Goal: Find specific page/section: Find specific page/section

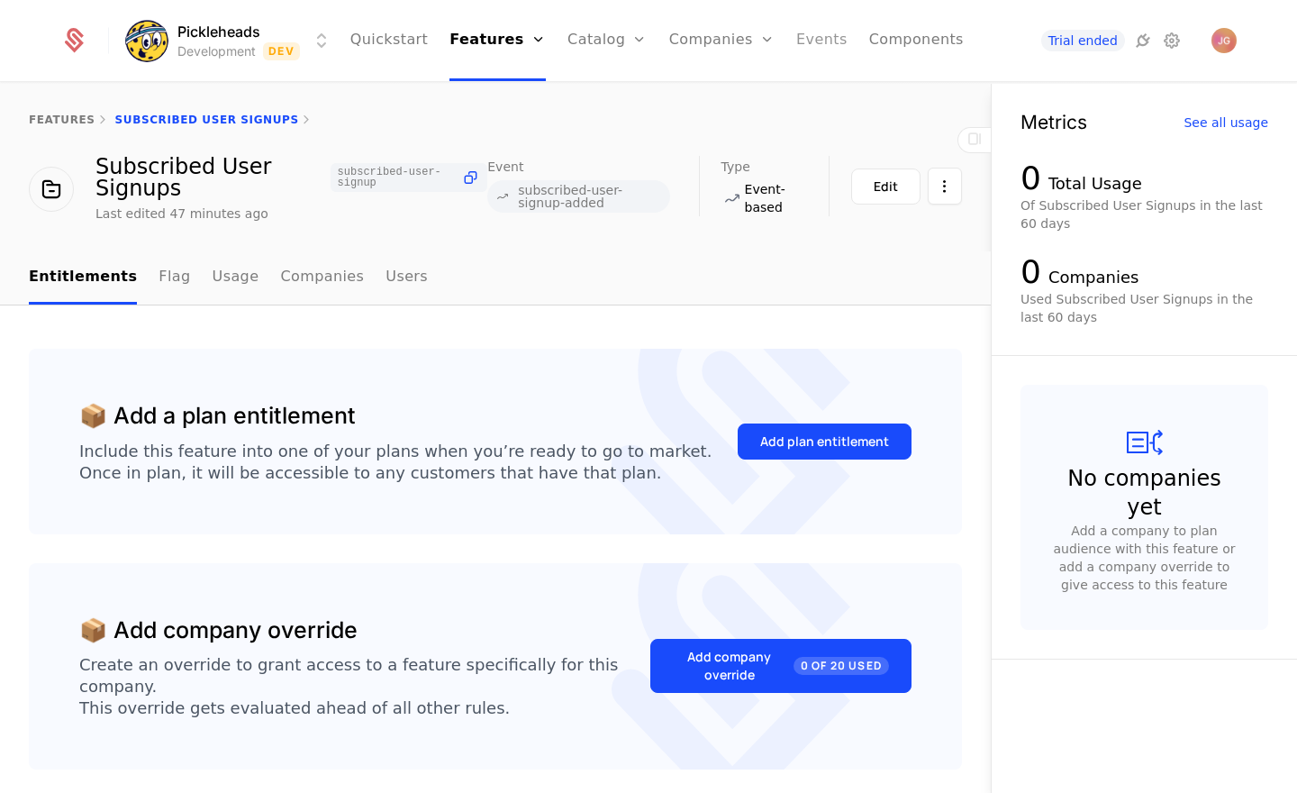
click at [822, 38] on link "Events" at bounding box center [821, 40] width 51 height 81
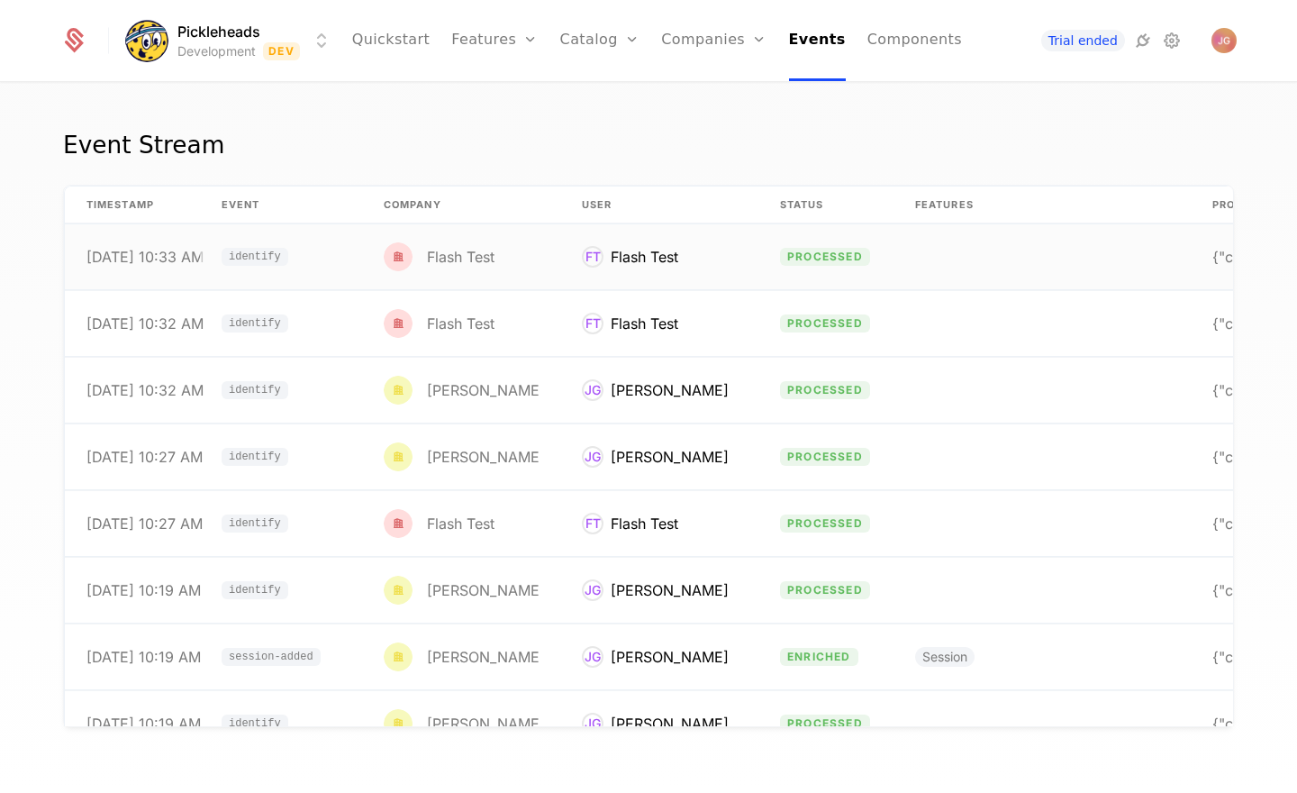
click at [479, 251] on div "Flash Test" at bounding box center [461, 256] width 68 height 14
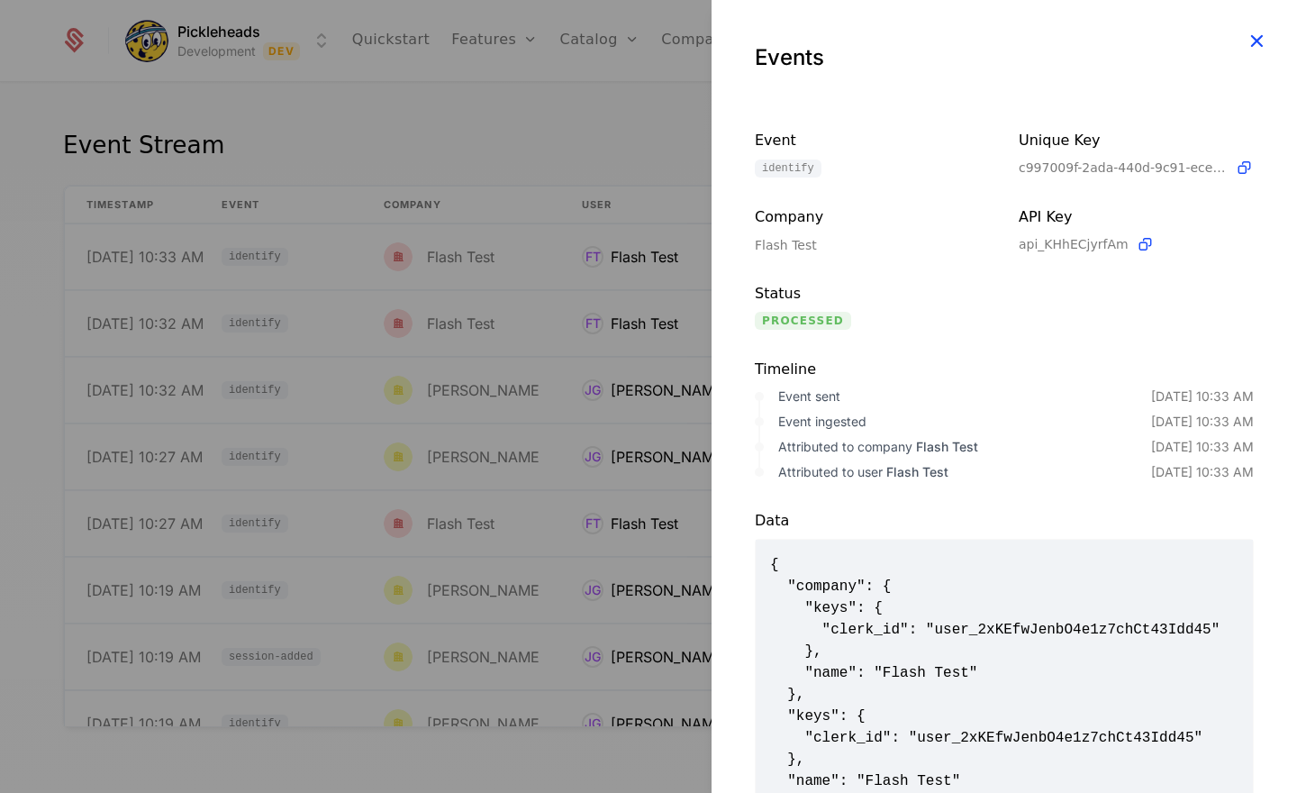
click at [1258, 40] on icon "button" at bounding box center [1256, 40] width 23 height 23
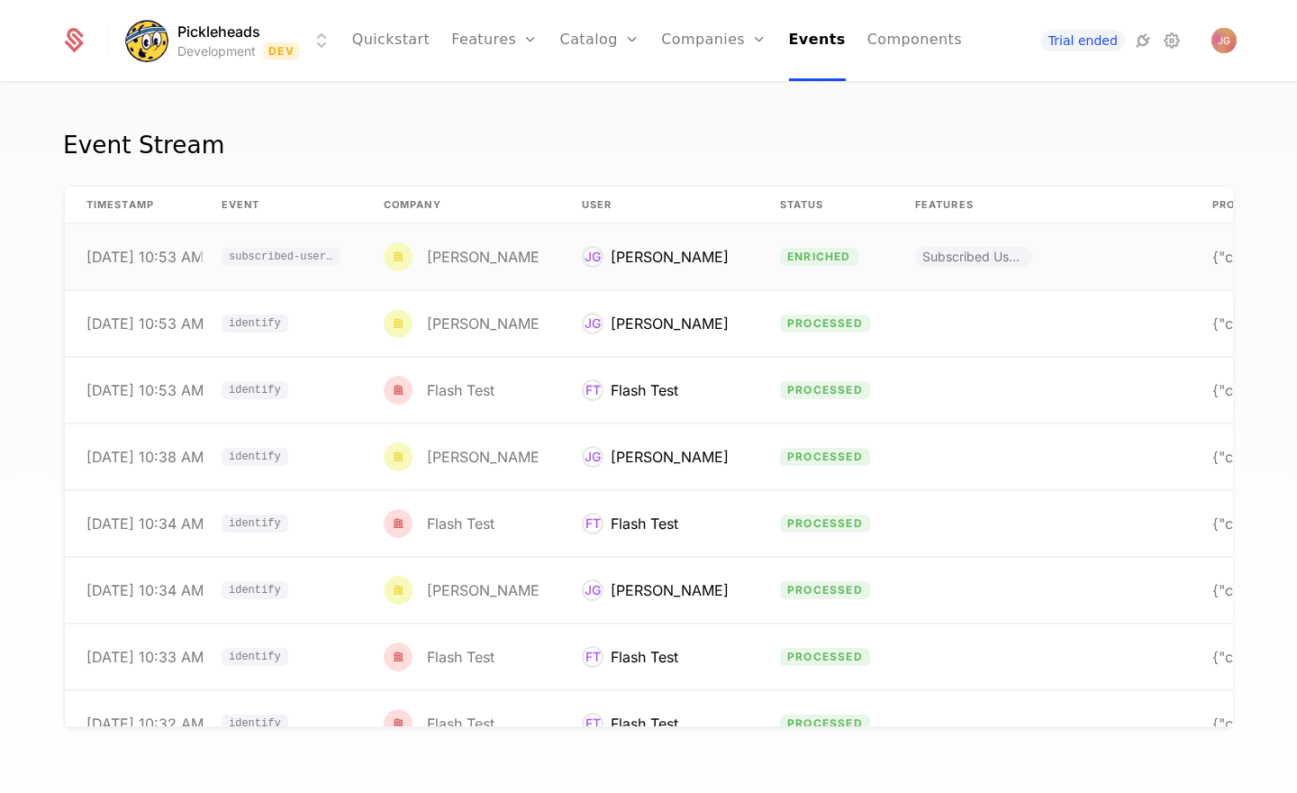
click at [472, 256] on div "[PERSON_NAME]" at bounding box center [486, 256] width 118 height 14
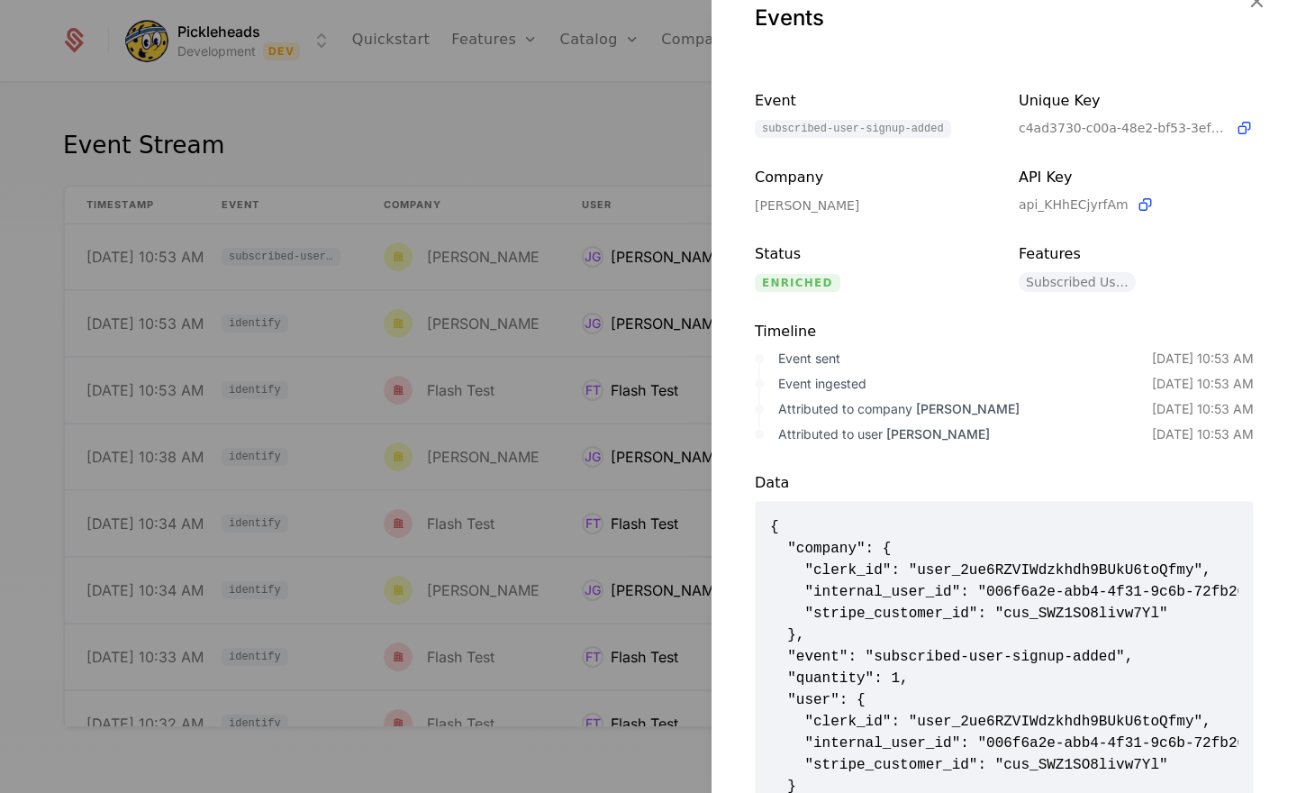
scroll to position [68, 0]
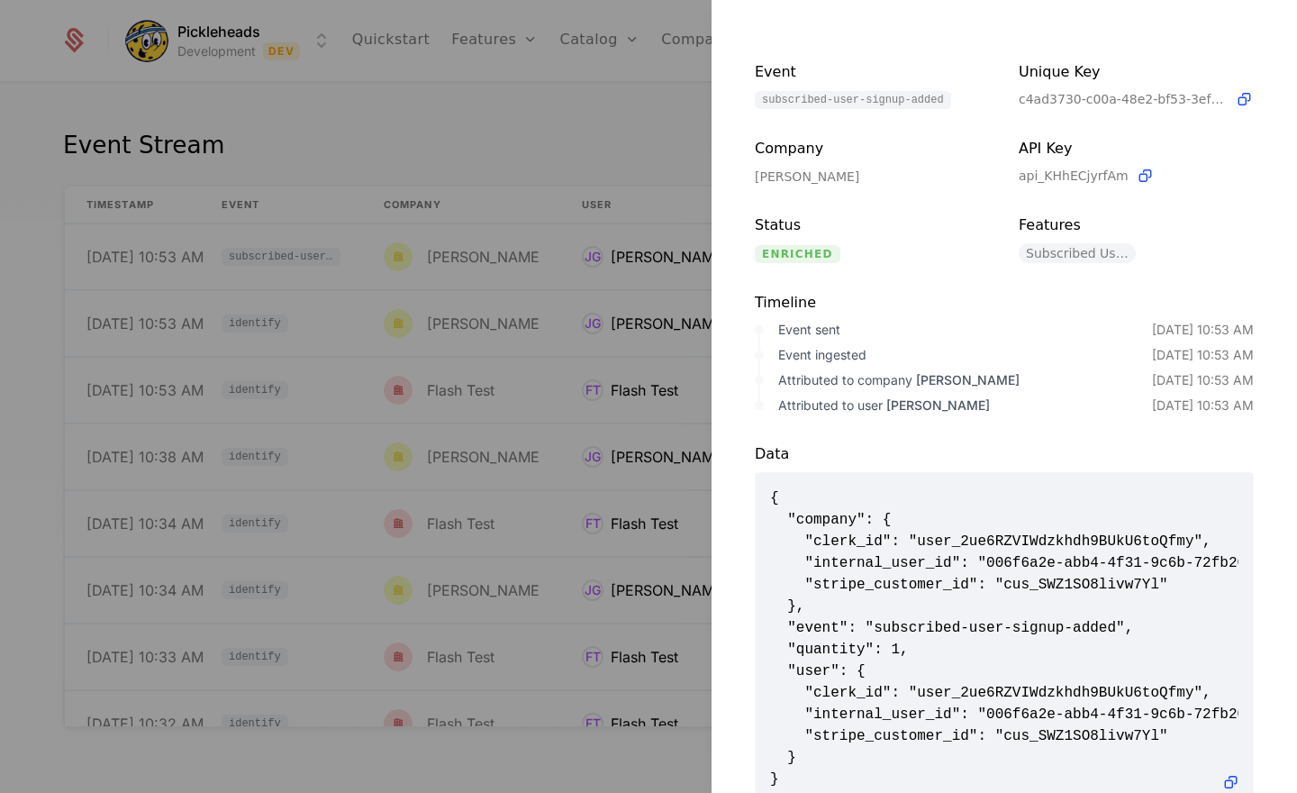
click at [793, 175] on div "[PERSON_NAME]" at bounding box center [872, 177] width 235 height 18
click at [787, 149] on div "Company" at bounding box center [872, 149] width 235 height 23
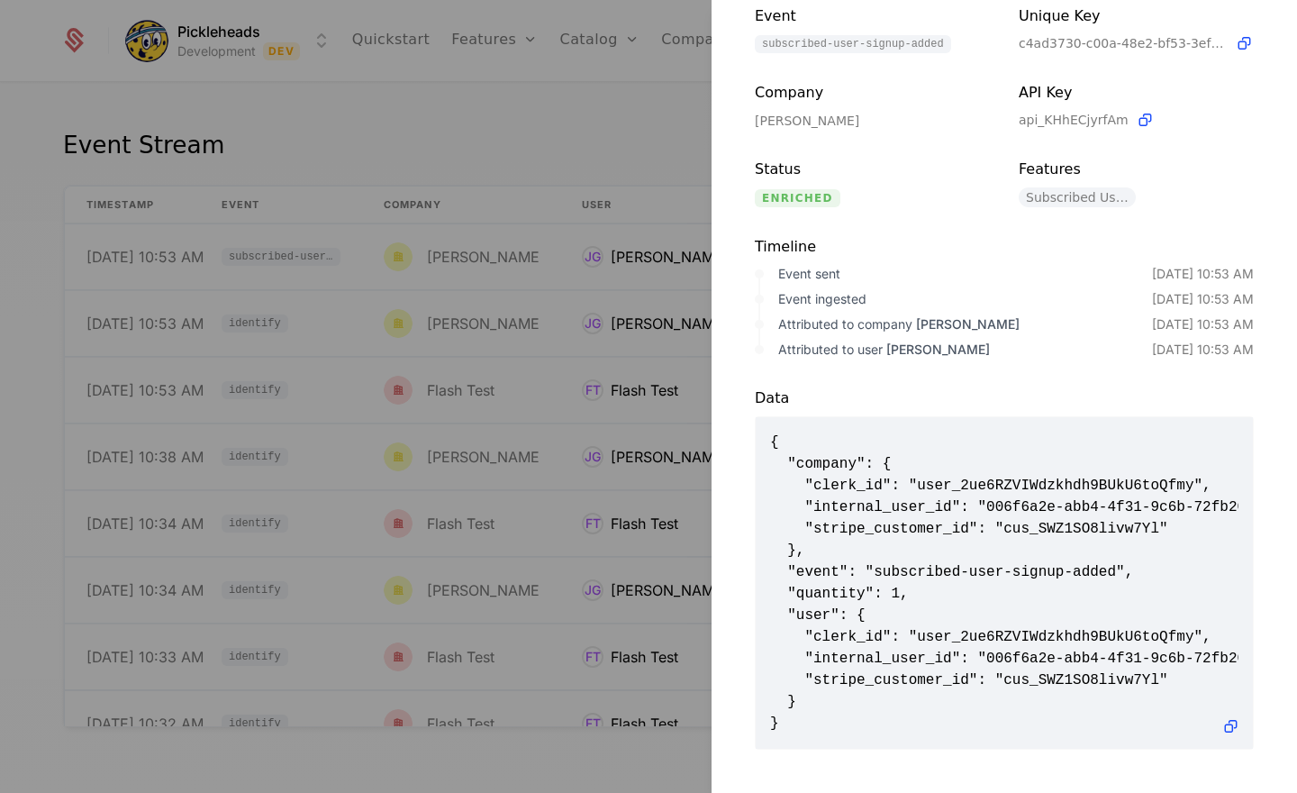
scroll to position [0, 0]
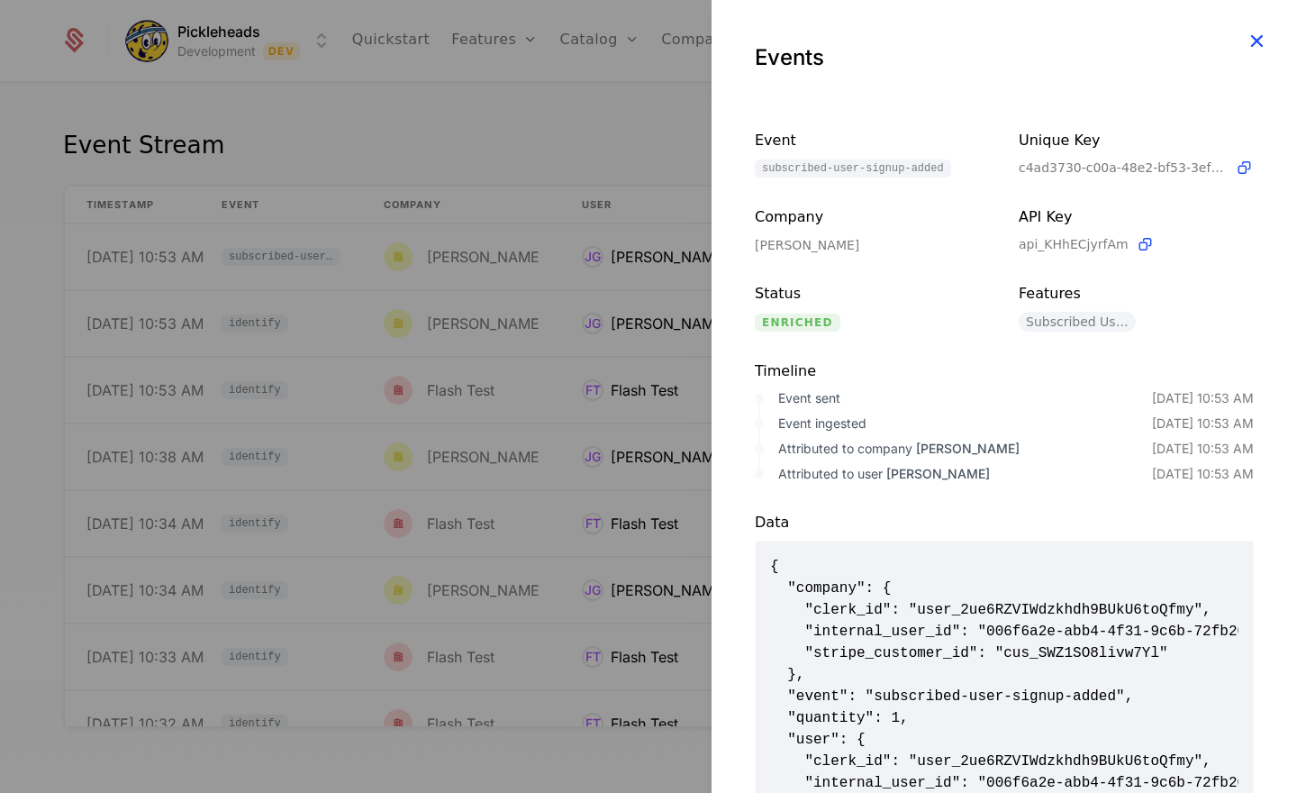
click at [1258, 43] on icon "button" at bounding box center [1256, 40] width 23 height 23
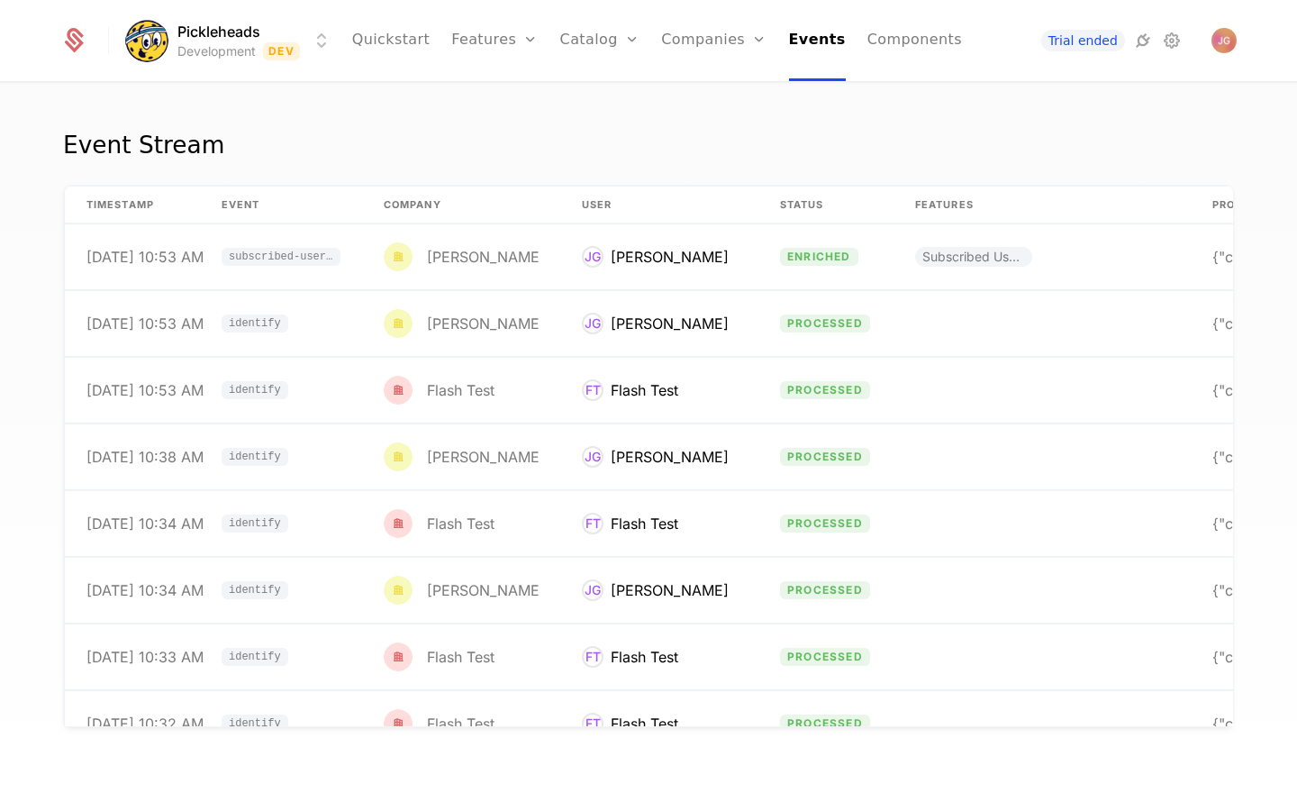
click at [647, 134] on div "Event Stream" at bounding box center [648, 156] width 1171 height 58
click at [712, 89] on link "Companies" at bounding box center [724, 99] width 83 height 22
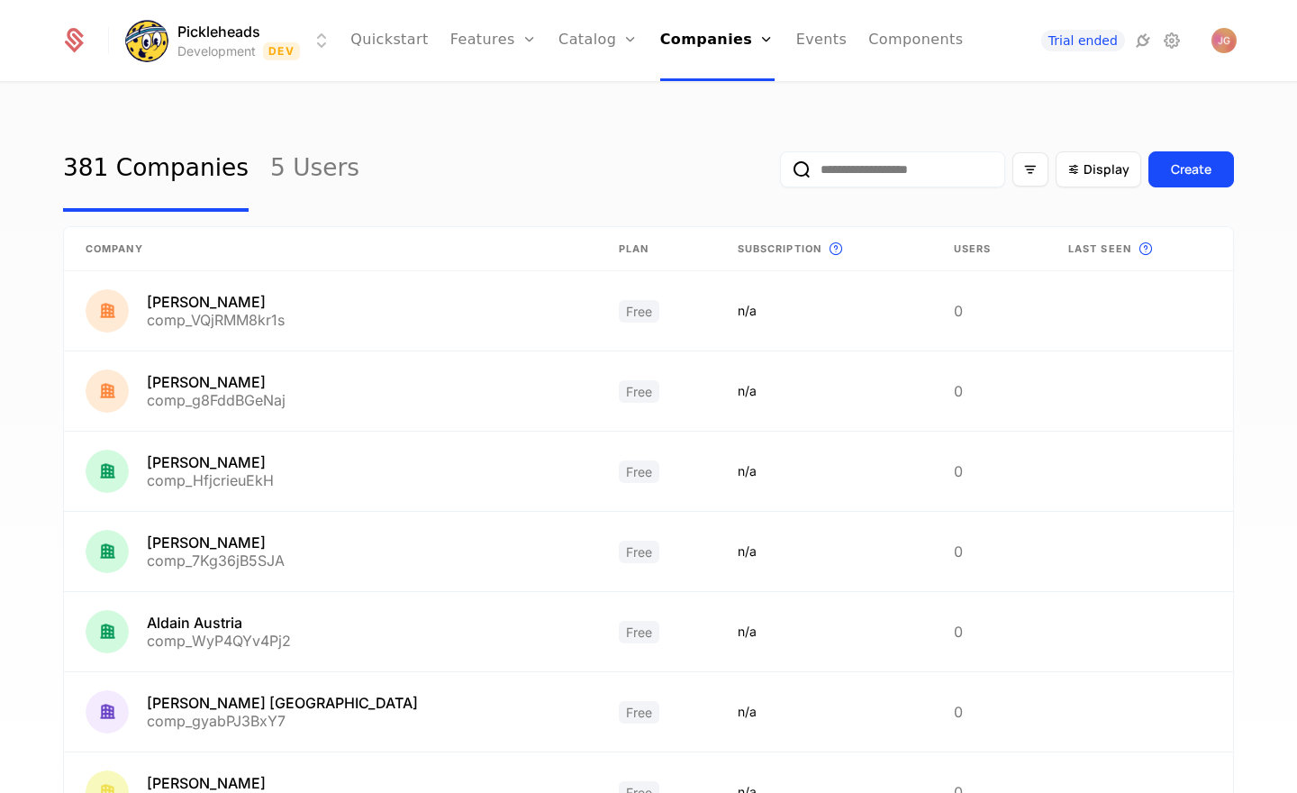
click at [854, 173] on input "email" at bounding box center [892, 169] width 225 height 36
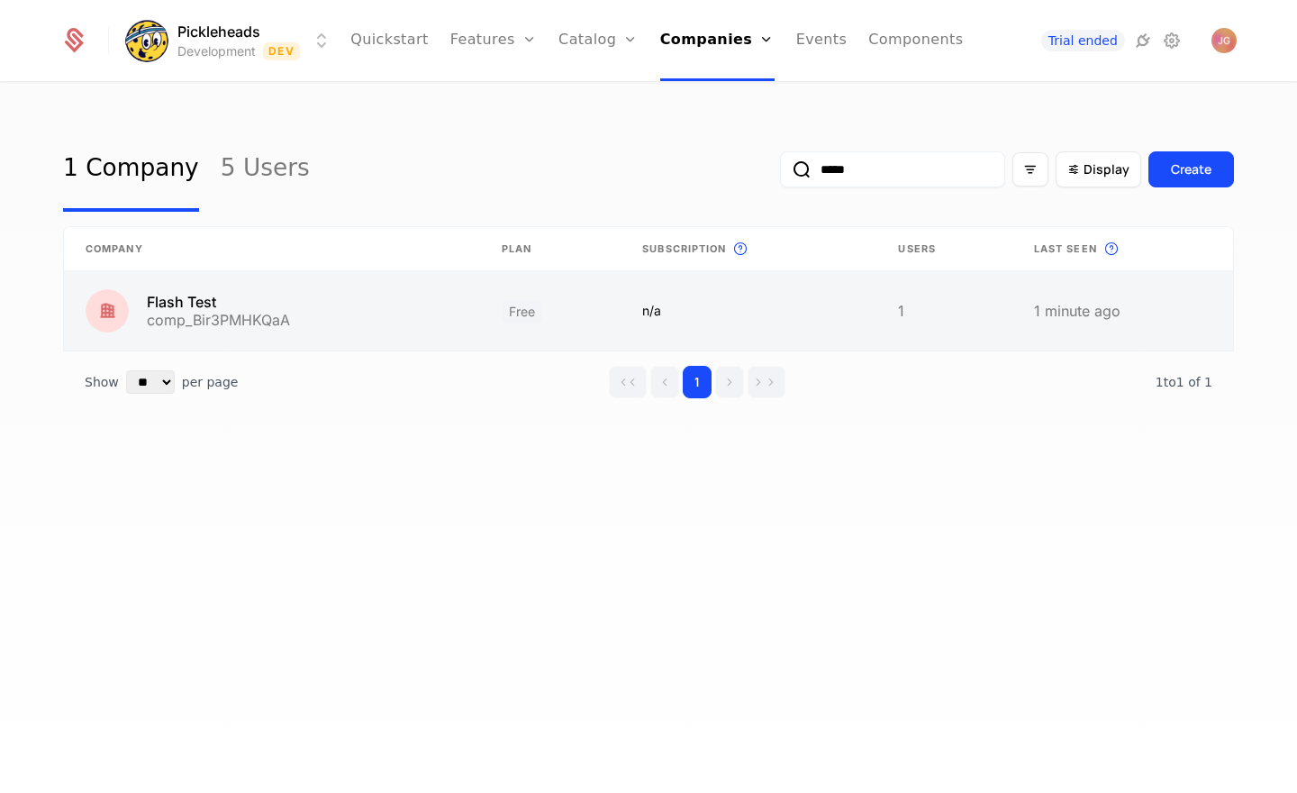
type input "*****"
click at [192, 307] on link at bounding box center [272, 310] width 416 height 79
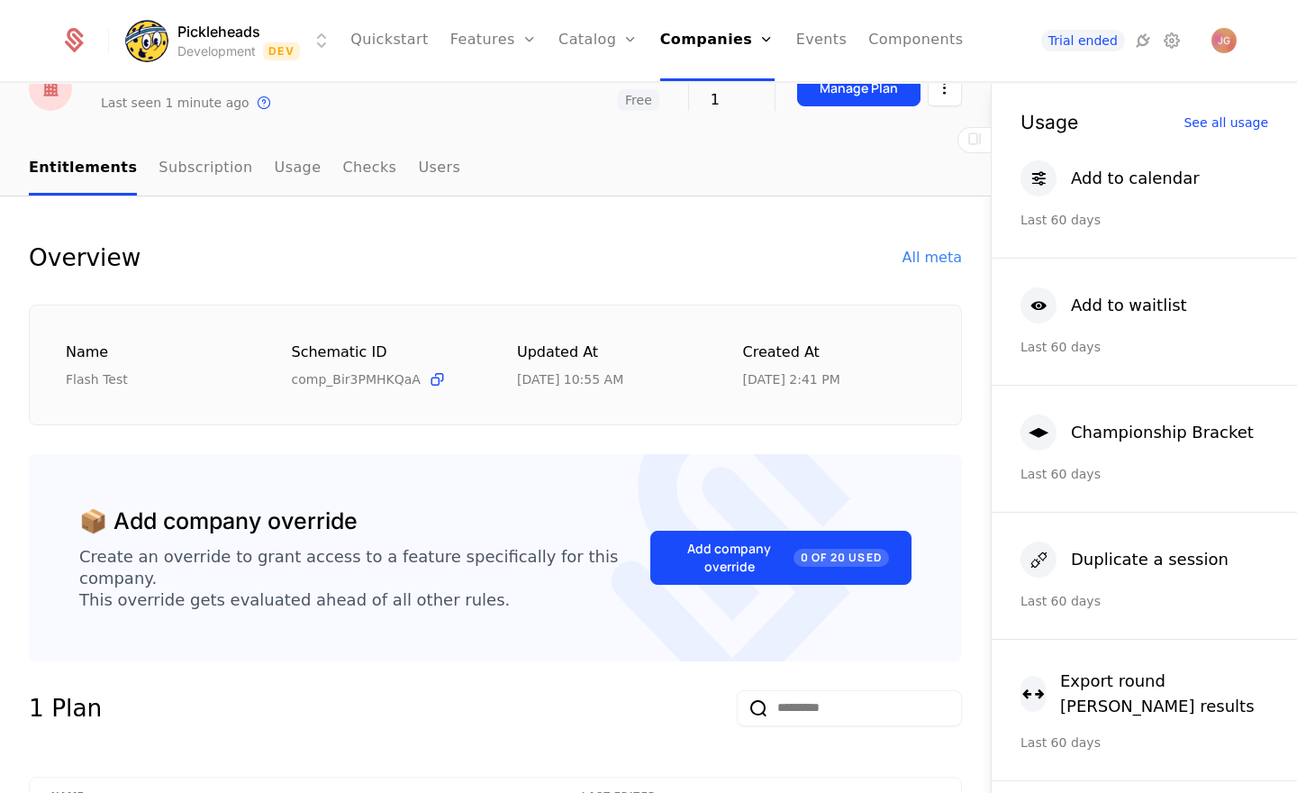
scroll to position [94, 0]
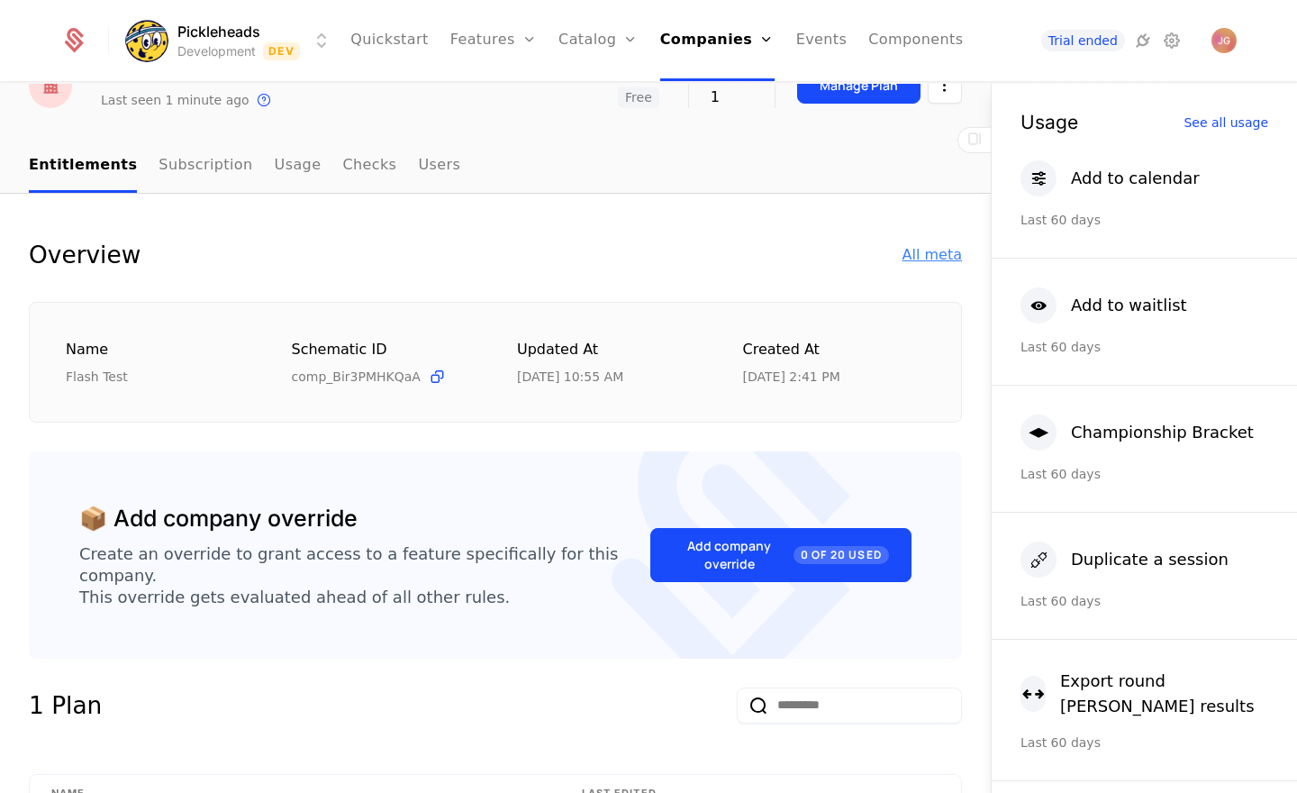
click at [949, 252] on div "All meta" at bounding box center [931, 255] width 59 height 22
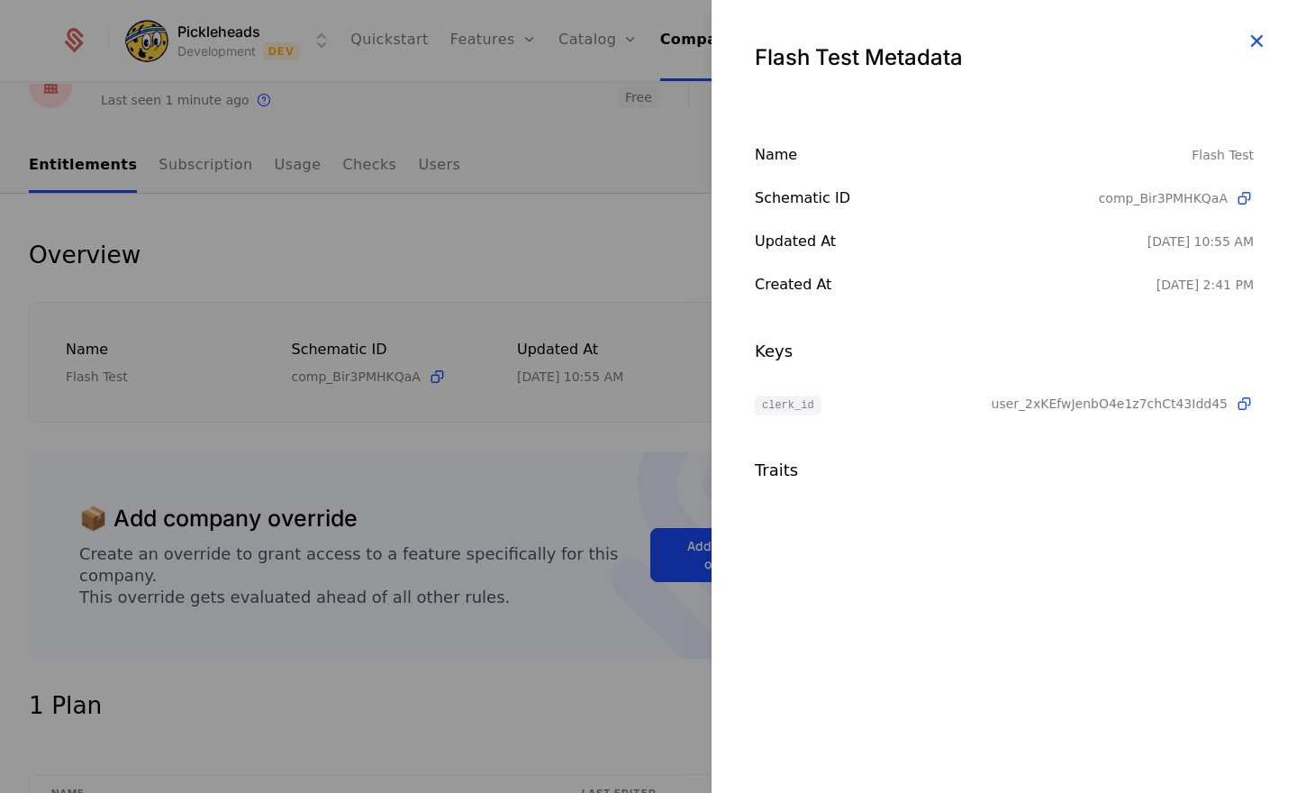
click at [1257, 32] on icon "button" at bounding box center [1256, 40] width 23 height 23
